Goal: Transaction & Acquisition: Subscribe to service/newsletter

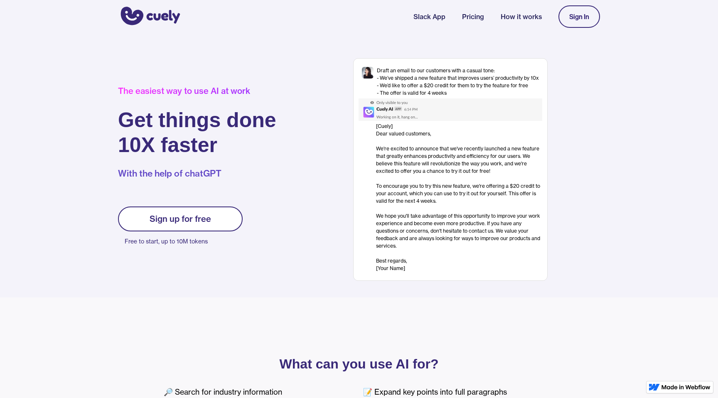
click at [471, 15] on link "Pricing" at bounding box center [473, 17] width 22 height 10
click at [516, 15] on link "How it works" at bounding box center [521, 17] width 41 height 10
